Goal: Navigation & Orientation: Find specific page/section

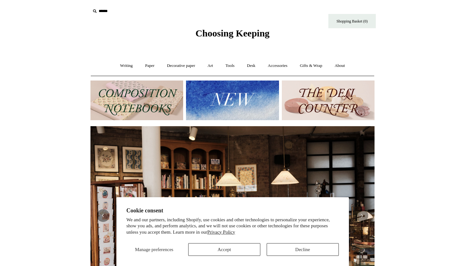
click at [233, 246] on button "Accept" at bounding box center [224, 249] width 72 height 13
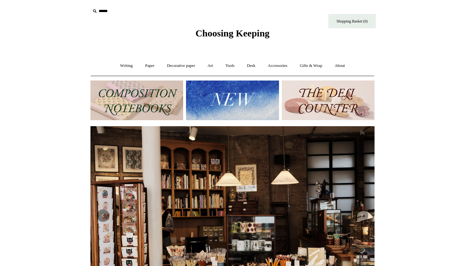
scroll to position [23, 0]
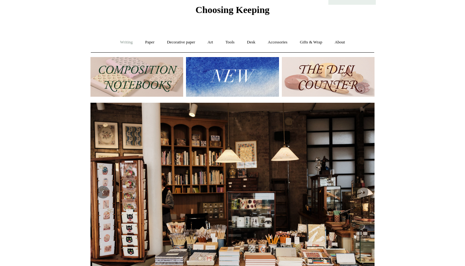
click at [122, 45] on link "Writing +" at bounding box center [127, 42] width 24 height 17
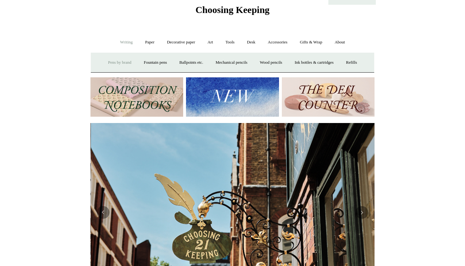
scroll to position [0, 284]
click at [160, 61] on link "Fountain pens +" at bounding box center [155, 62] width 35 height 17
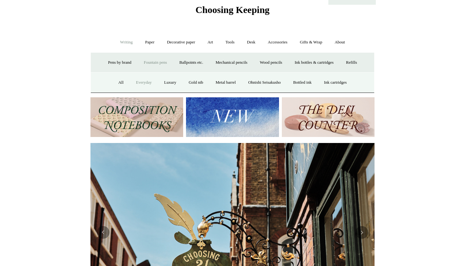
click at [141, 81] on link "Everyday" at bounding box center [143, 82] width 27 height 17
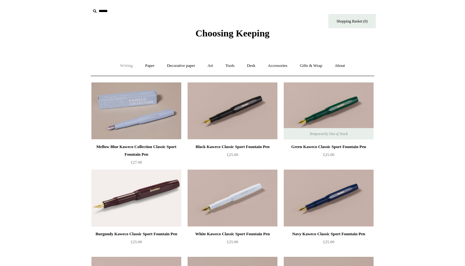
click at [127, 65] on link "Writing +" at bounding box center [127, 65] width 24 height 17
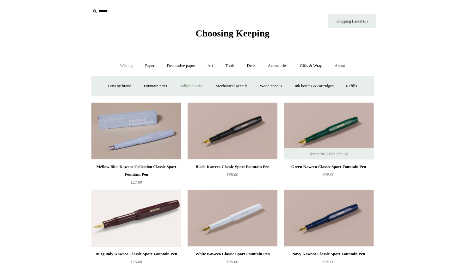
click at [186, 84] on link "Ballpoints etc. +" at bounding box center [191, 86] width 35 height 17
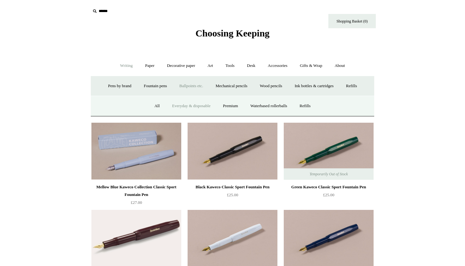
click at [180, 104] on link "Everyday & disposable" at bounding box center [192, 106] width 50 height 17
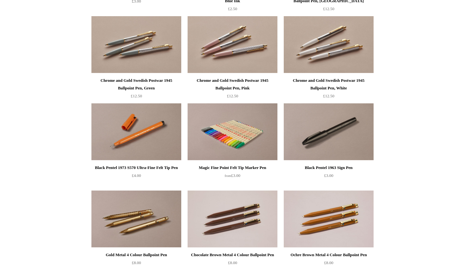
scroll to position [248, 0]
